Goal: Transaction & Acquisition: Purchase product/service

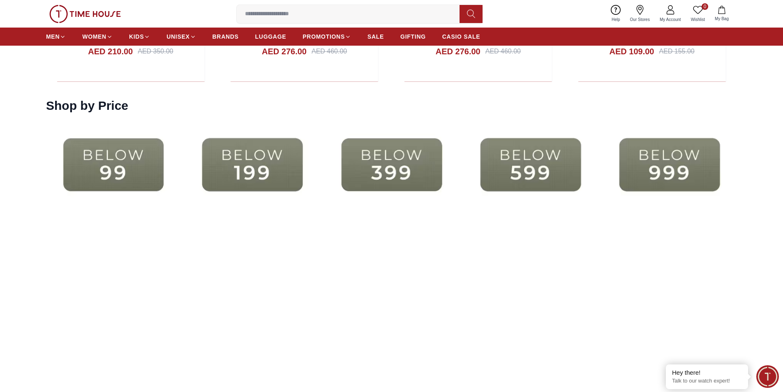
scroll to position [1850, 0]
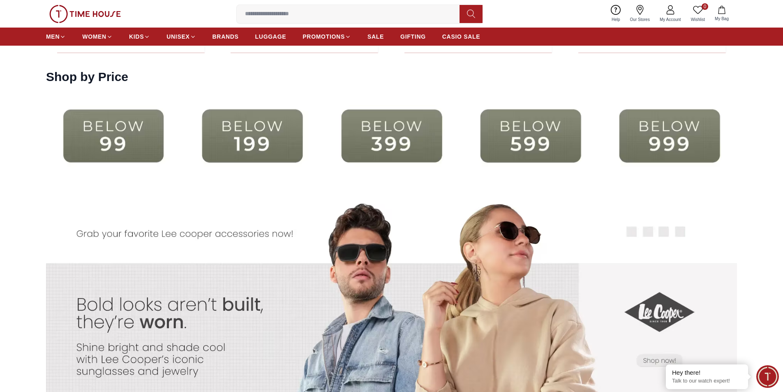
click at [294, 136] on img at bounding box center [252, 135] width 135 height 87
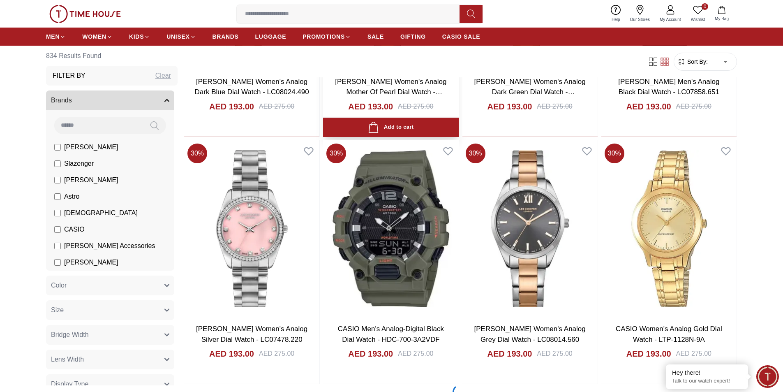
scroll to position [1069, 0]
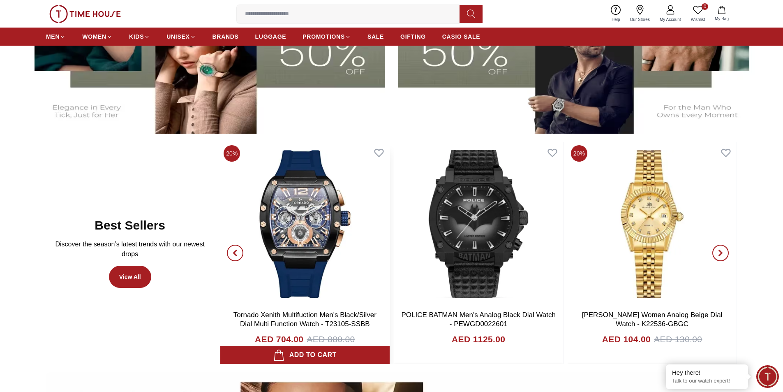
scroll to position [429, 0]
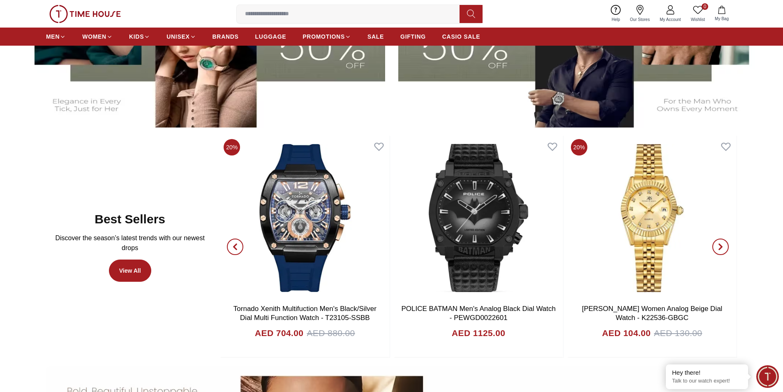
click at [238, 251] on span "button" at bounding box center [235, 246] width 16 height 16
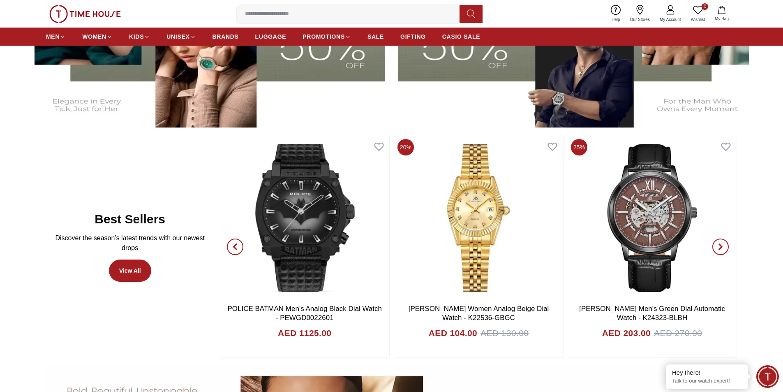
click at [238, 251] on span "button" at bounding box center [235, 246] width 16 height 16
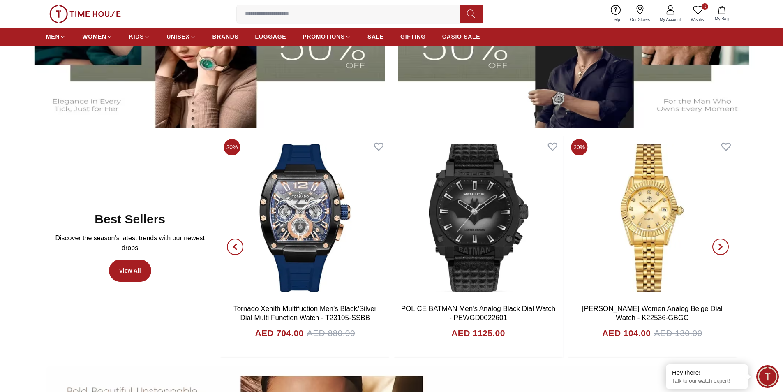
click at [238, 251] on span "button" at bounding box center [235, 246] width 16 height 16
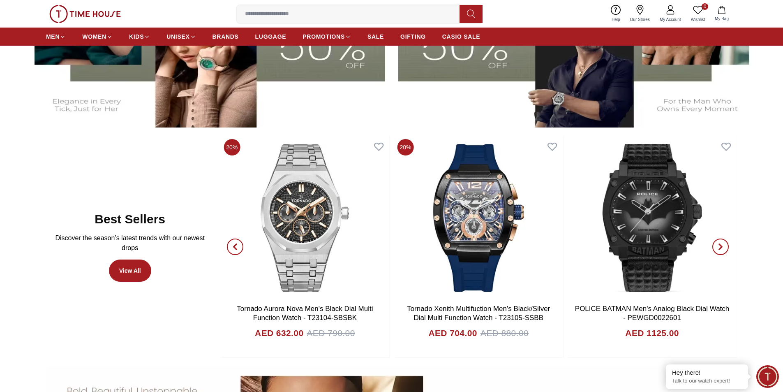
click at [238, 251] on span "button" at bounding box center [235, 246] width 16 height 16
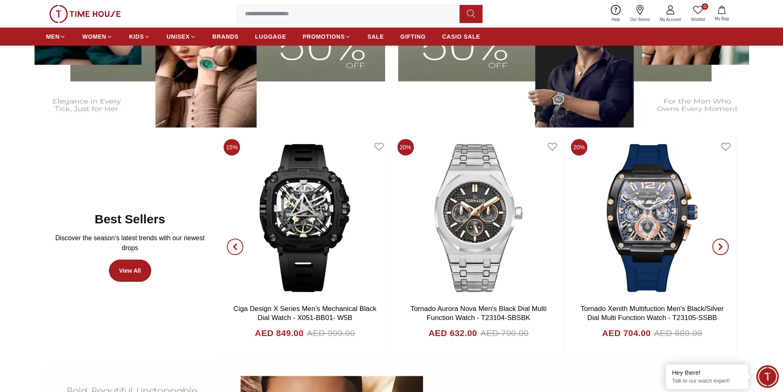
click at [238, 251] on span "button" at bounding box center [235, 246] width 16 height 16
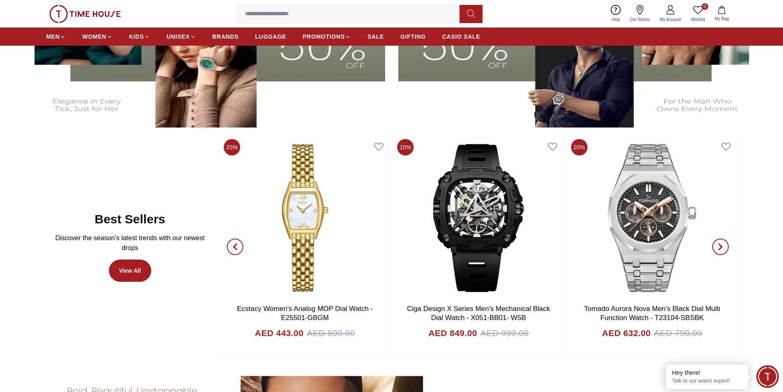
click at [238, 251] on span "button" at bounding box center [235, 246] width 16 height 16
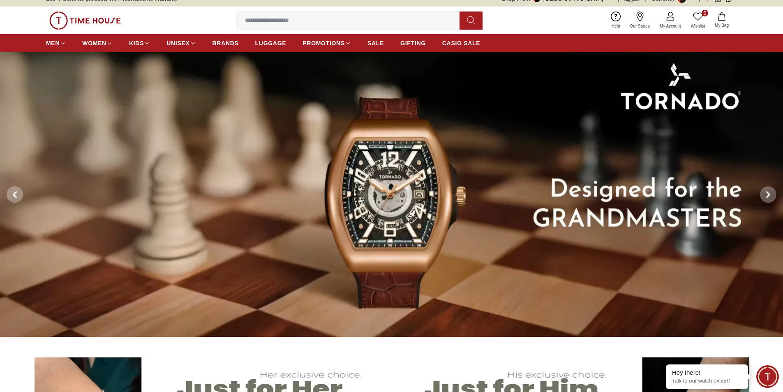
scroll to position [0, 0]
